Goal: Information Seeking & Learning: Learn about a topic

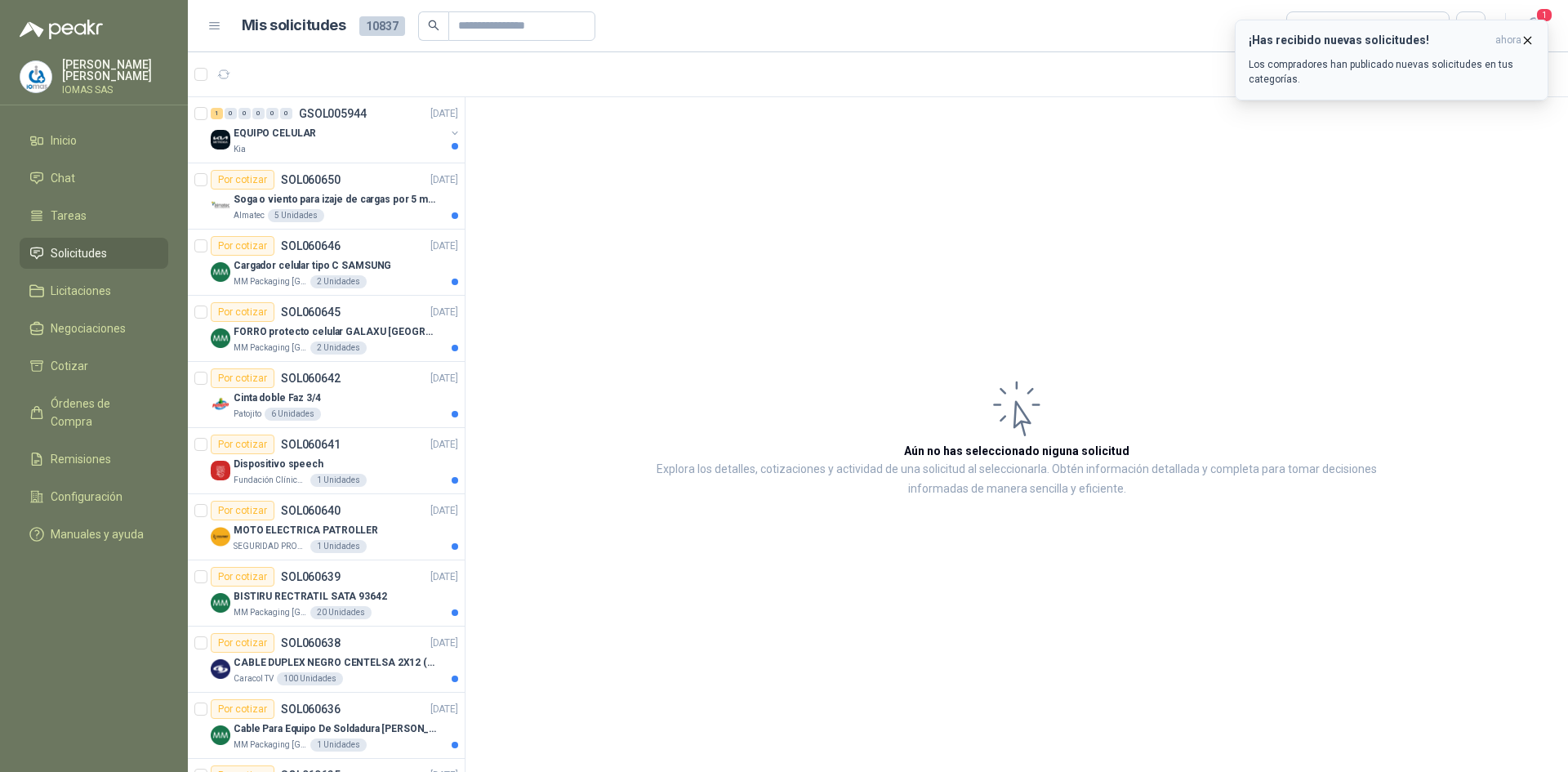
click at [1368, 68] on p "Los compradores han publicado nuevas solicitudes en tus categorías." at bounding box center [1392, 71] width 286 height 29
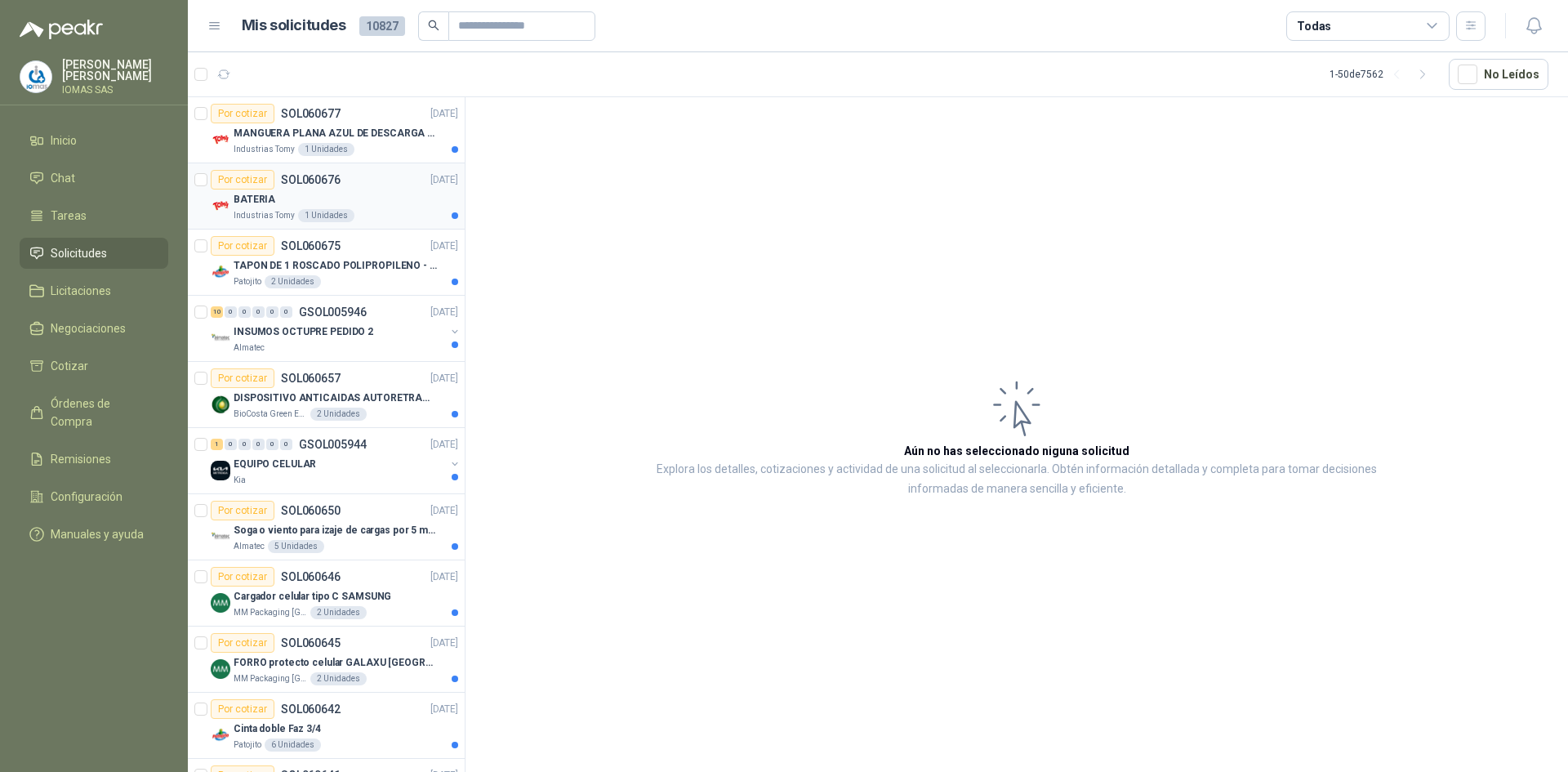
click at [389, 198] on div "BATERIA" at bounding box center [346, 199] width 225 height 19
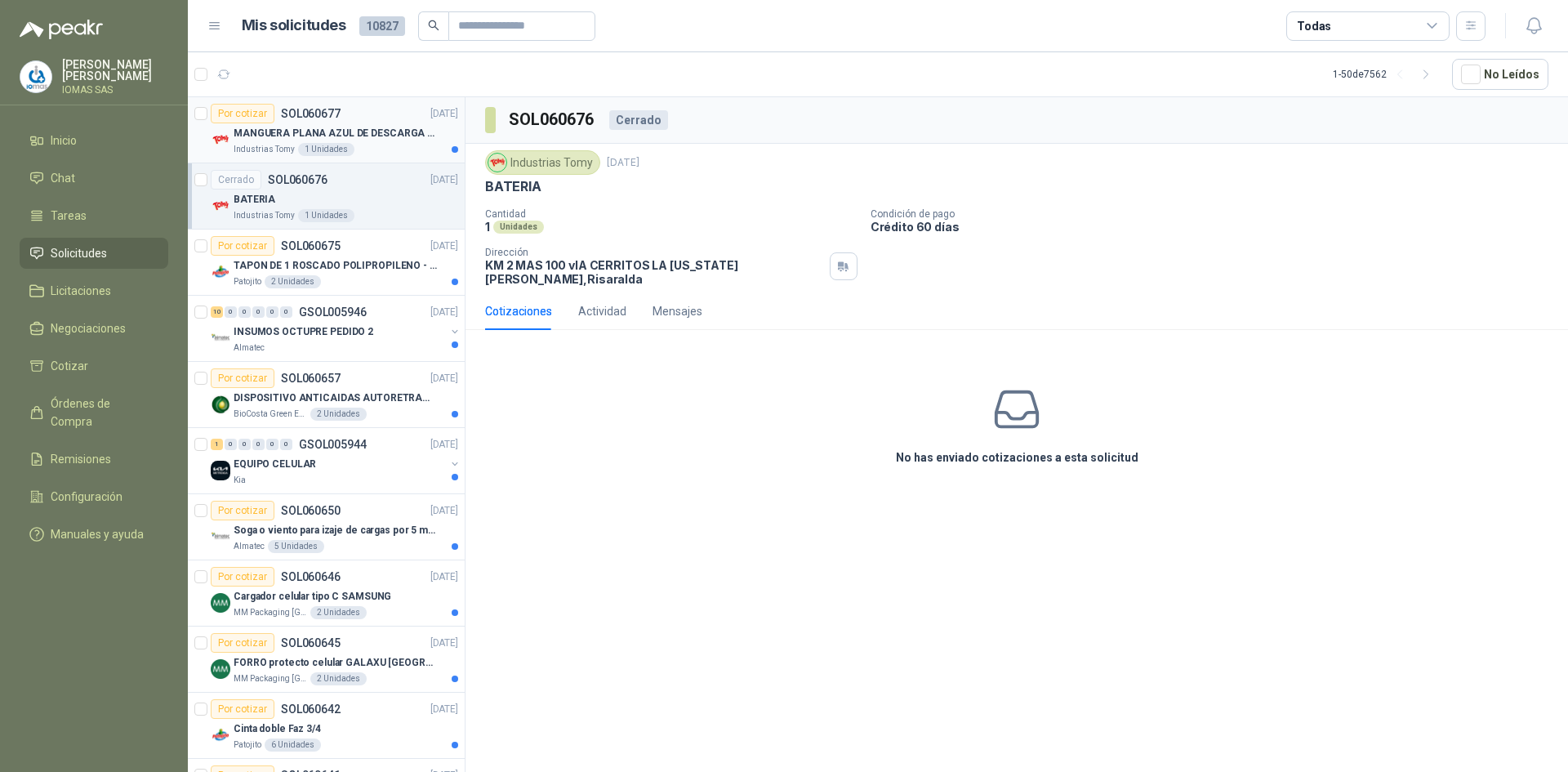
click at [395, 141] on div "MANGUERA PLANA AZUL DE DESCARGA 60 PSI X 20 METROS CON UNION DE 6” MAS ABRAZADE…" at bounding box center [346, 133] width 225 height 19
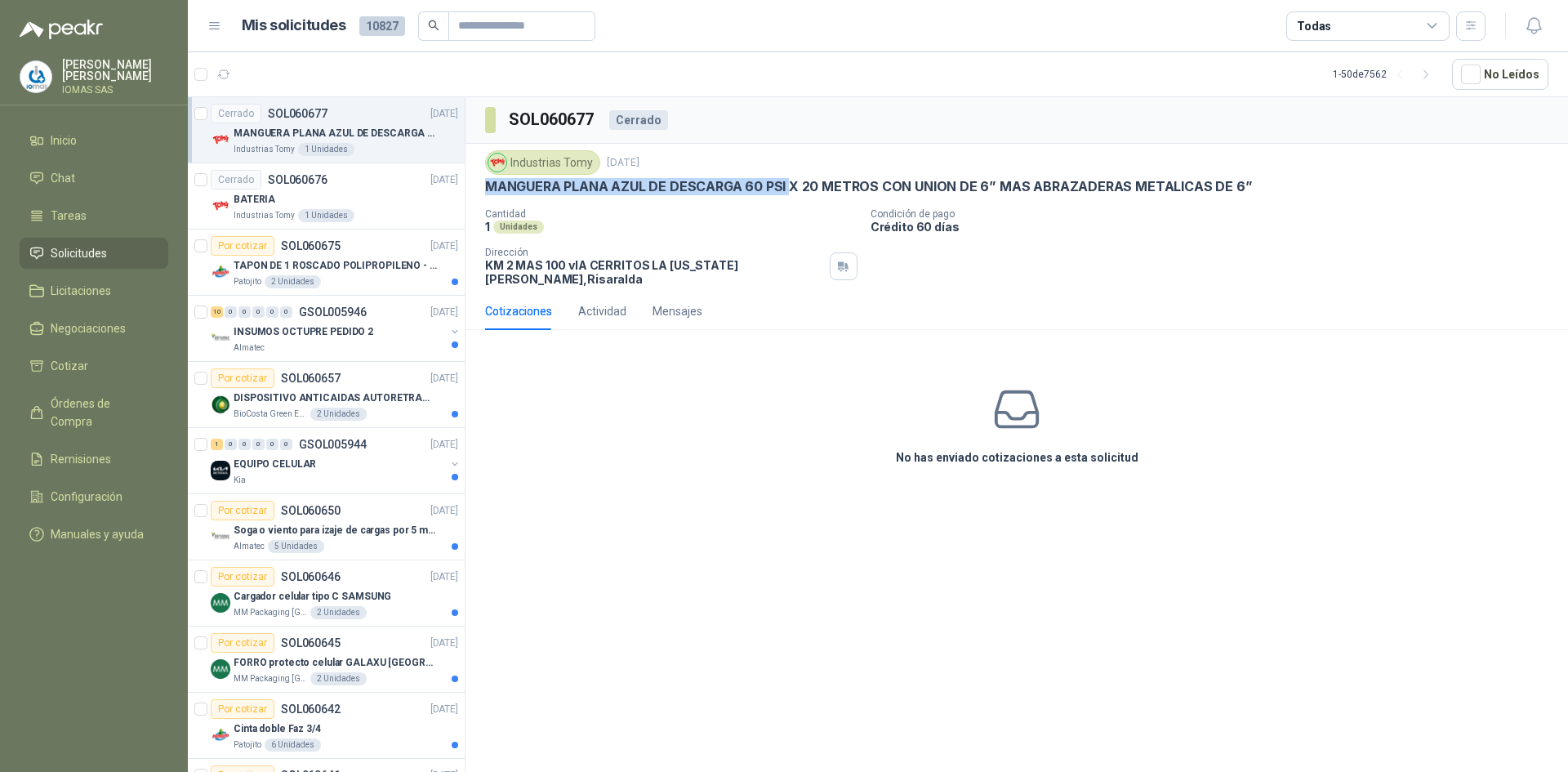
drag, startPoint x: 485, startPoint y: 189, endPoint x: 787, endPoint y: 187, distance: 302.0
click at [787, 187] on div "Industrias Tomy [DATE] MANGUERA PLANA AZUL DE DESCARGA 60 PSI X 20 METROS CON U…" at bounding box center [1016, 218] width 1102 height 149
copy p "MANGUERA PLANA AZUL DE DESCARGA 60 PSI"
click at [882, 131] on div "SOL060677 Cerrado" at bounding box center [1016, 120] width 1102 height 47
